Goal: Find specific page/section: Find specific page/section

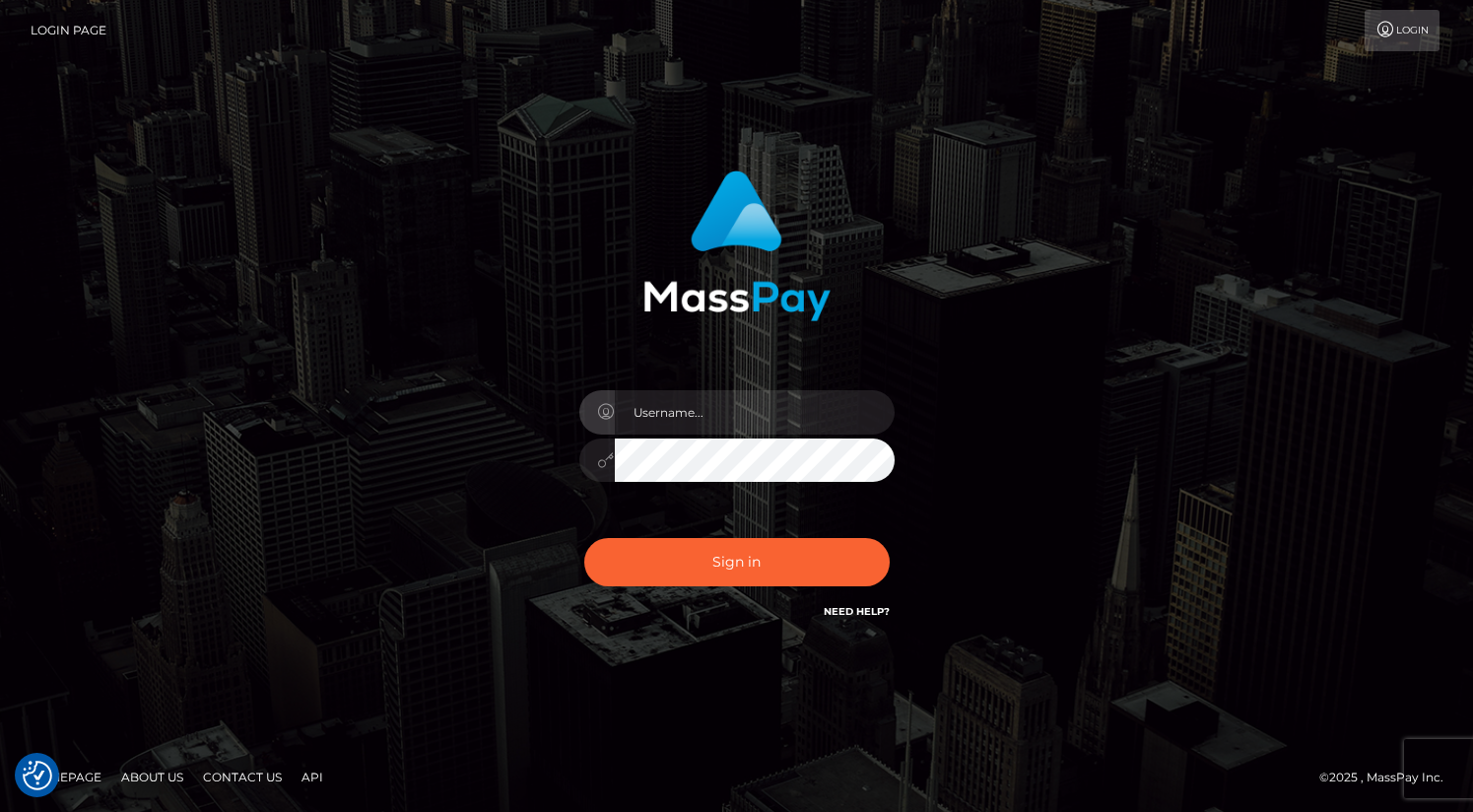
click at [666, 423] on input "text" at bounding box center [755, 412] width 280 height 44
type input "oli.fanvue"
click at [706, 415] on input "text" at bounding box center [755, 412] width 280 height 44
type input "oli.fanvue"
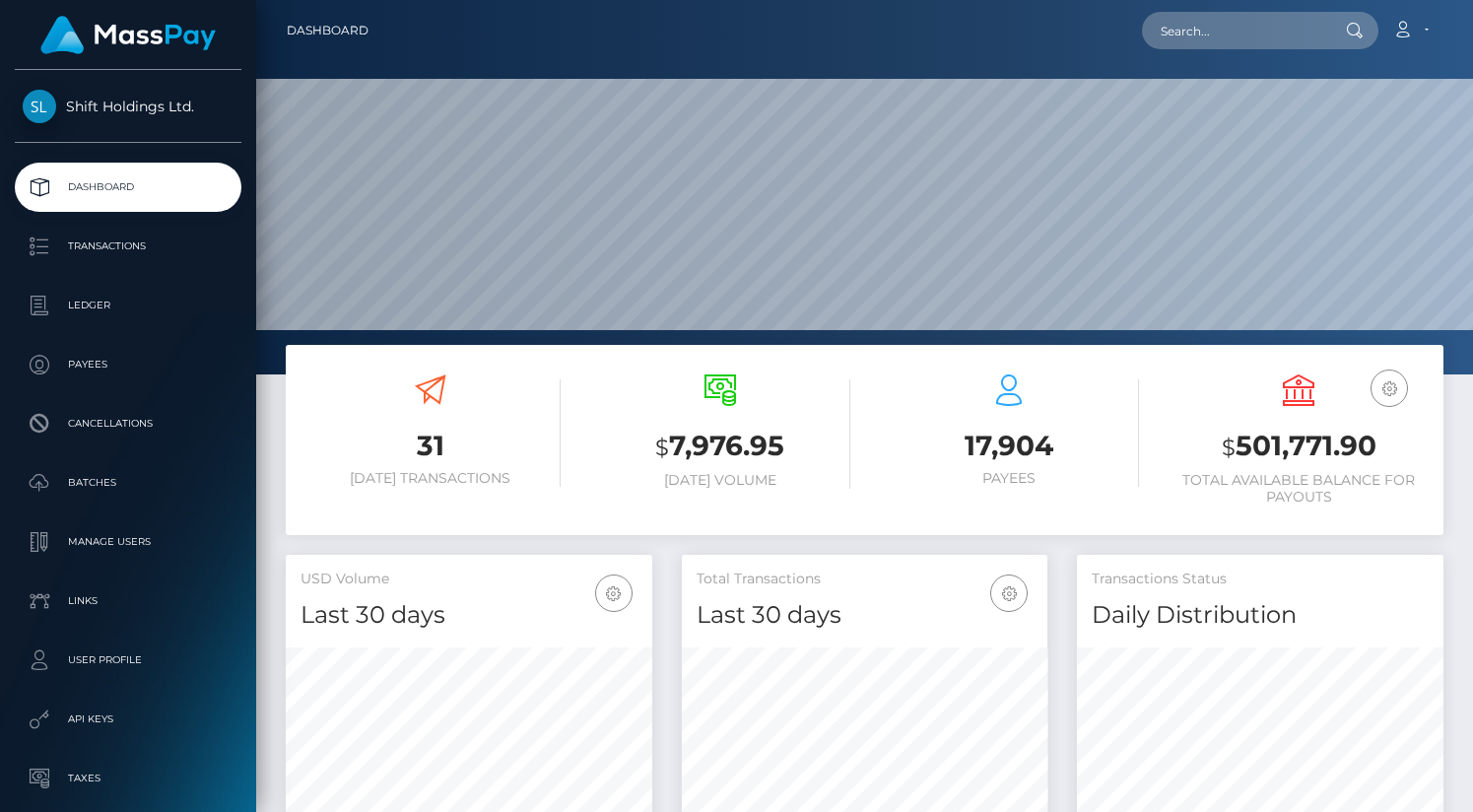
scroll to position [349, 367]
click at [1200, 32] on input "text" at bounding box center [1235, 31] width 186 height 38
paste input "FVW-20251007-229"
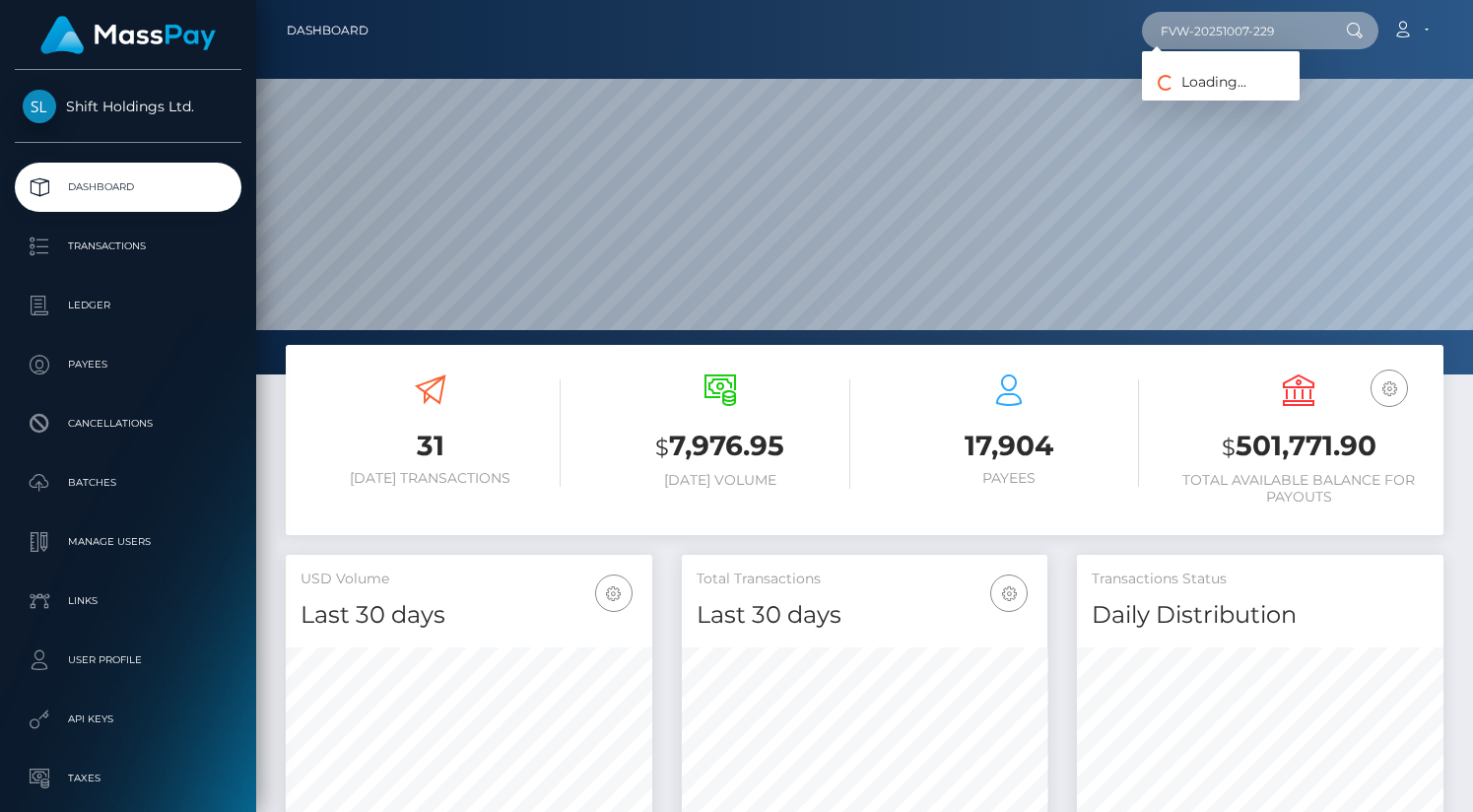
type input "FVW-20251007-229"
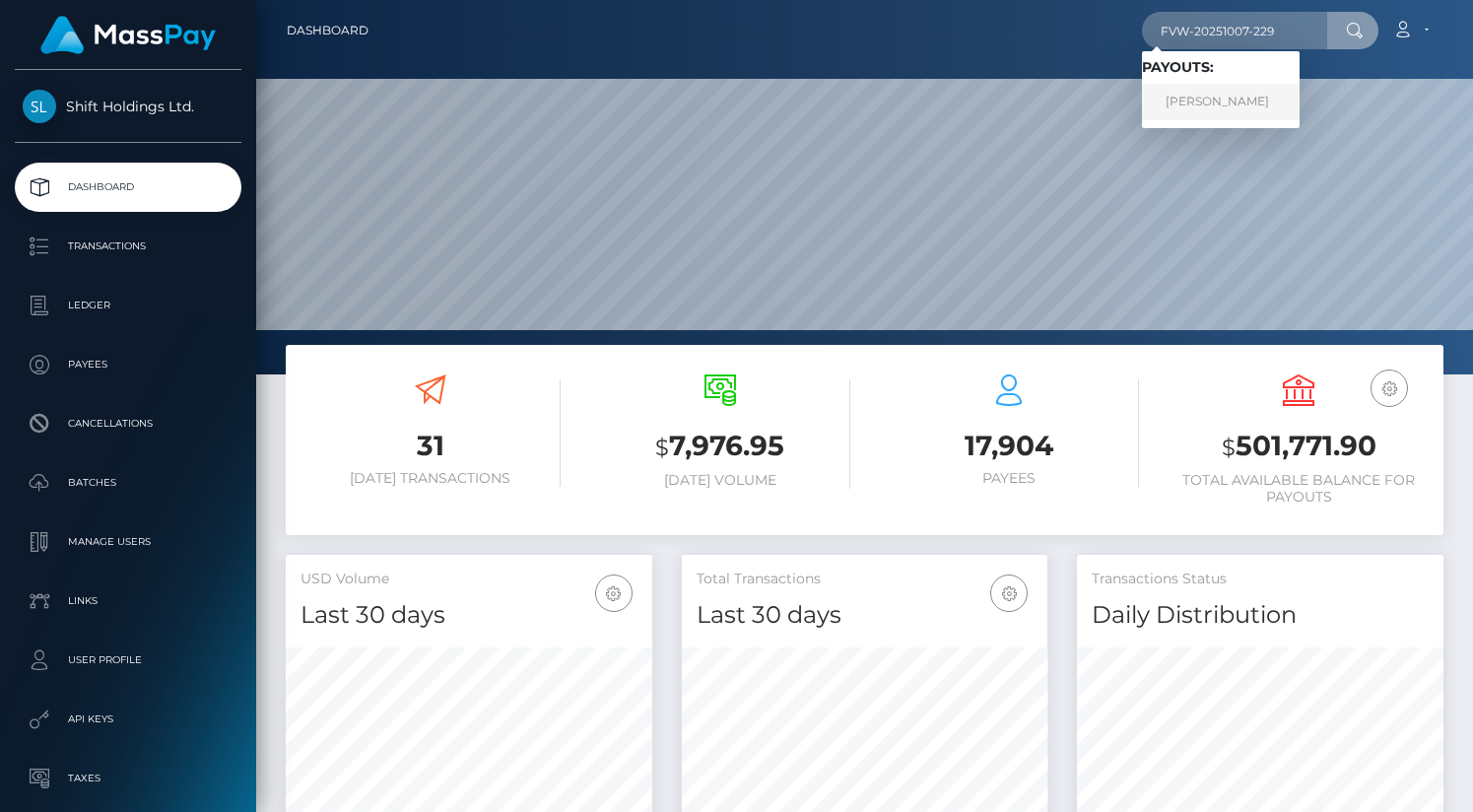
click at [1251, 92] on link "RICARDO SCHONS BOLLER" at bounding box center [1221, 102] width 158 height 37
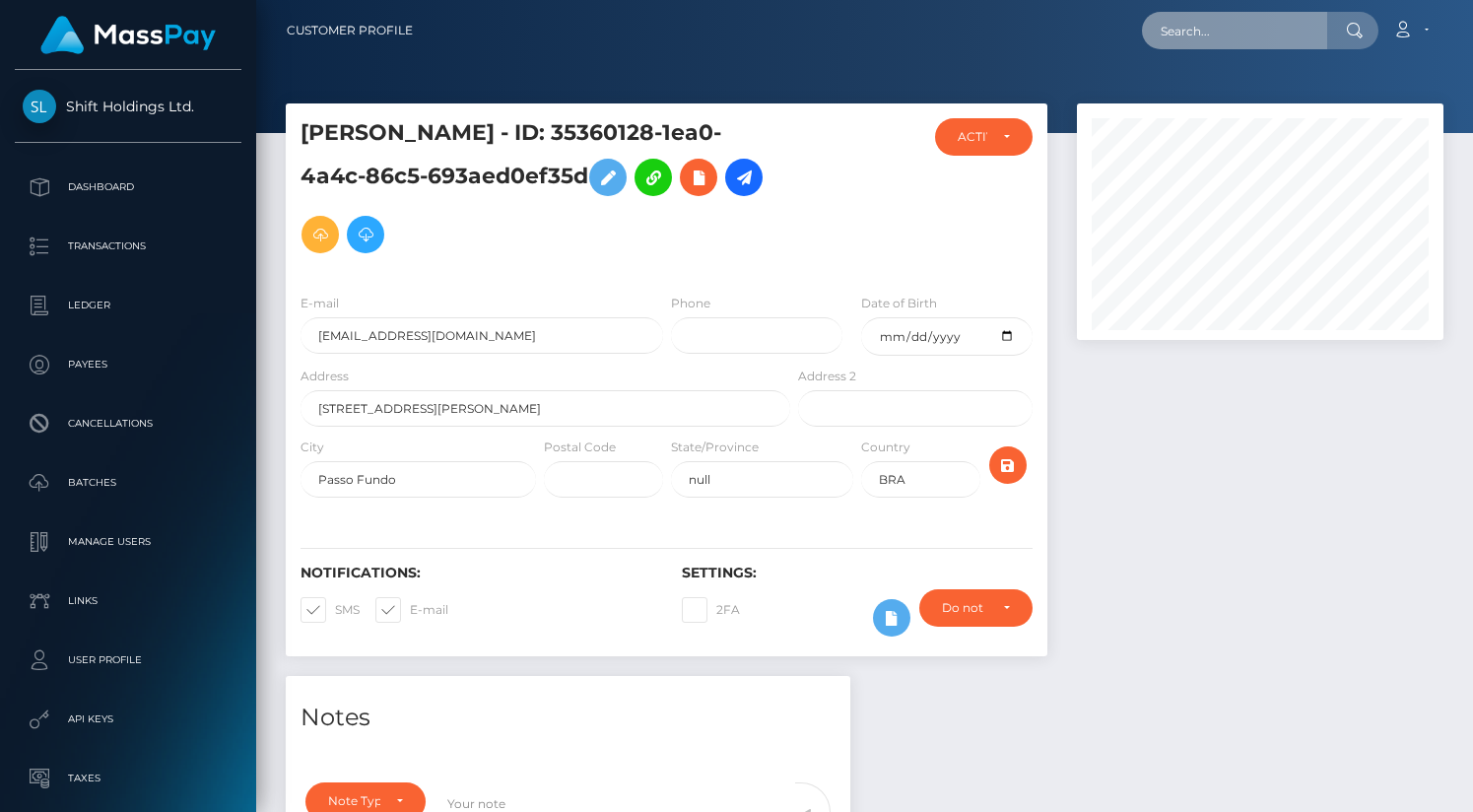
click at [1224, 29] on input "text" at bounding box center [1235, 31] width 186 height 38
paste input "douglaassoliveiraa@gmail.com"
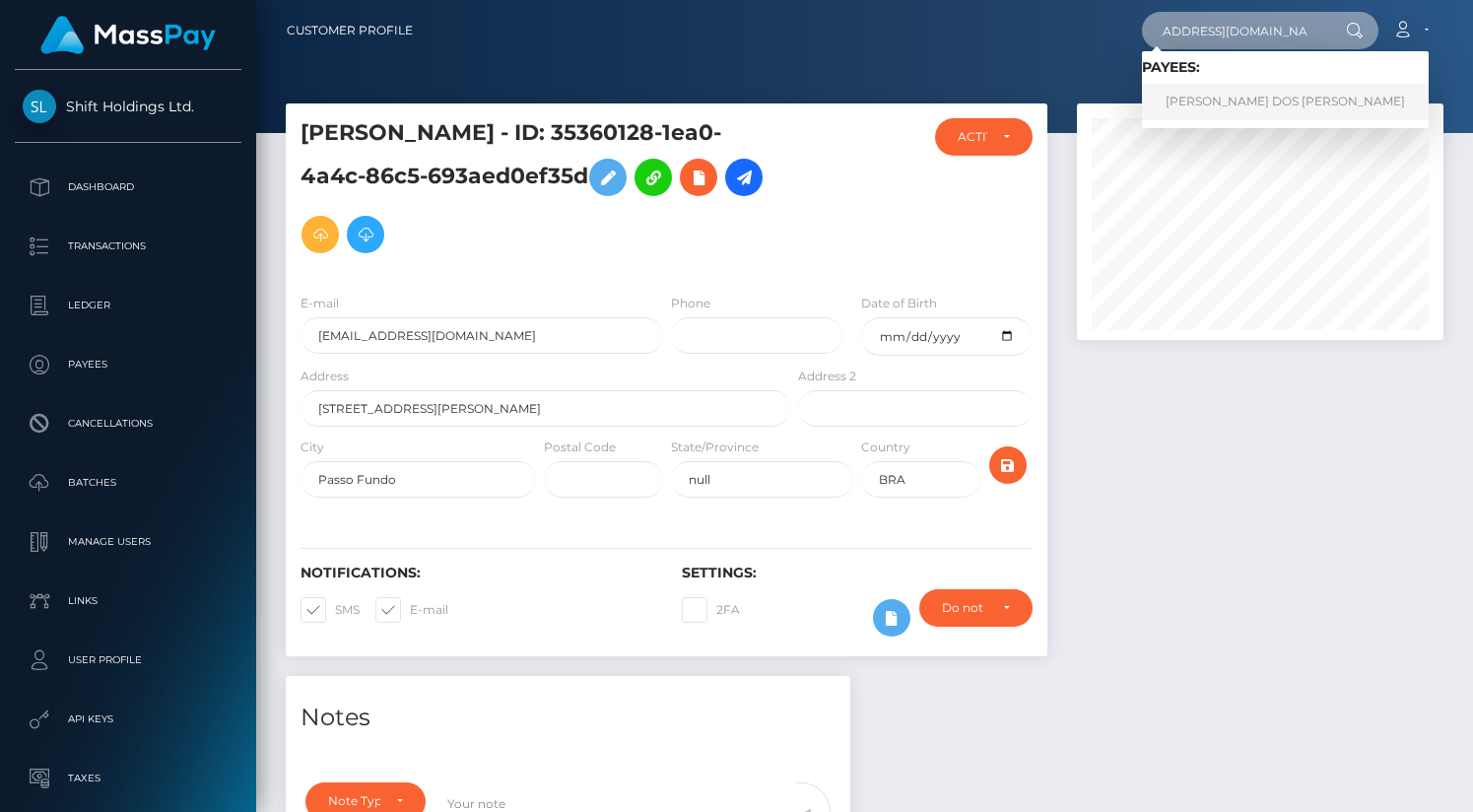
type input "douglaassoliveiraa@gmail.com"
click at [1241, 99] on link "DOUGLAS DOS SANTOS OLIVEIRA" at bounding box center [1285, 102] width 286 height 37
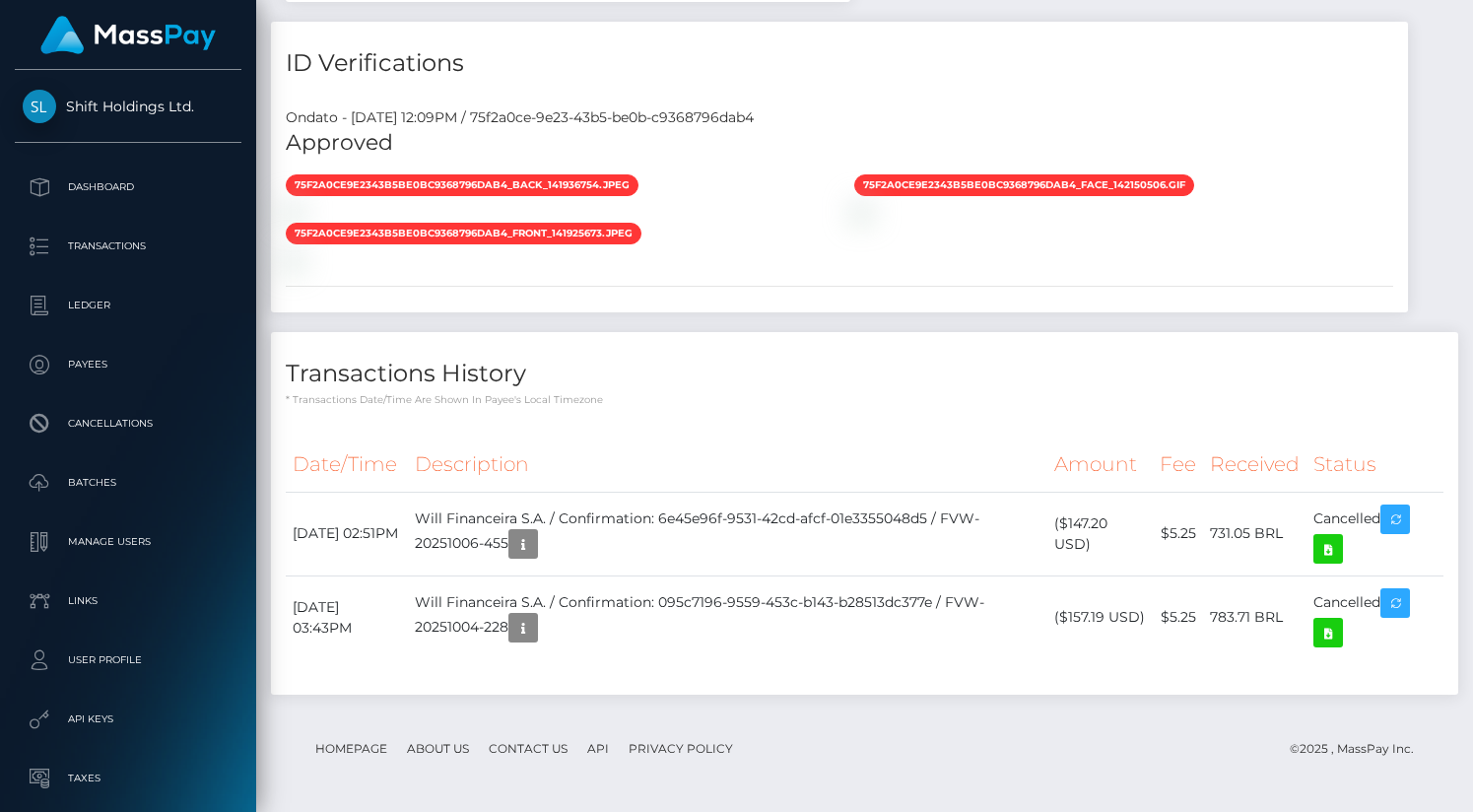
scroll to position [1517, 0]
